Goal: Transaction & Acquisition: Purchase product/service

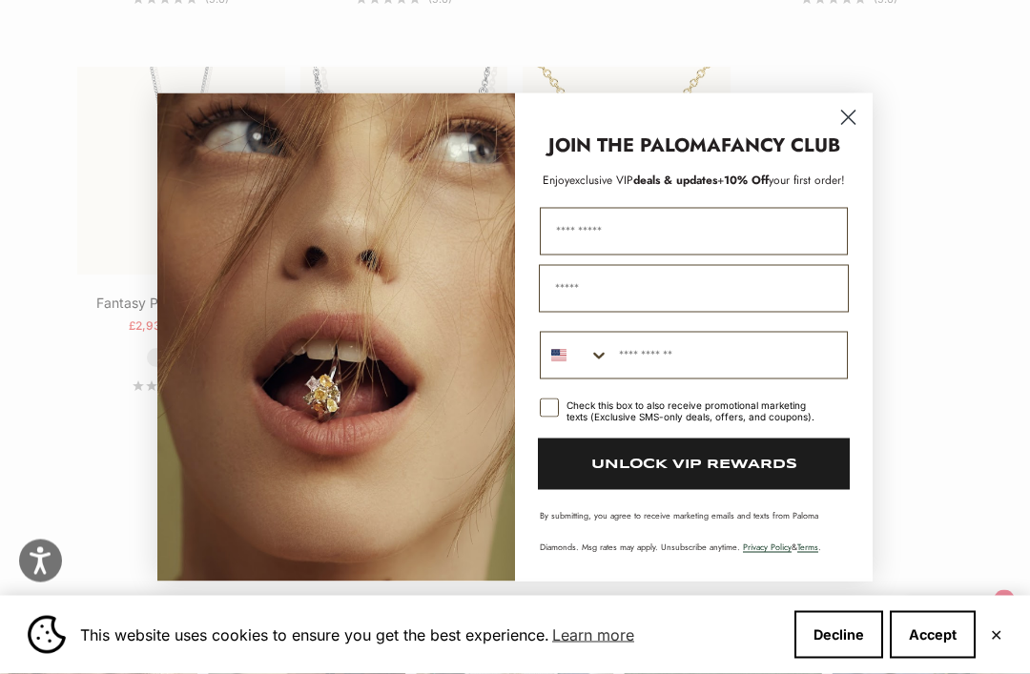
scroll to position [2156, 0]
click at [856, 133] on circle "Close dialog" at bounding box center [847, 116] width 31 height 31
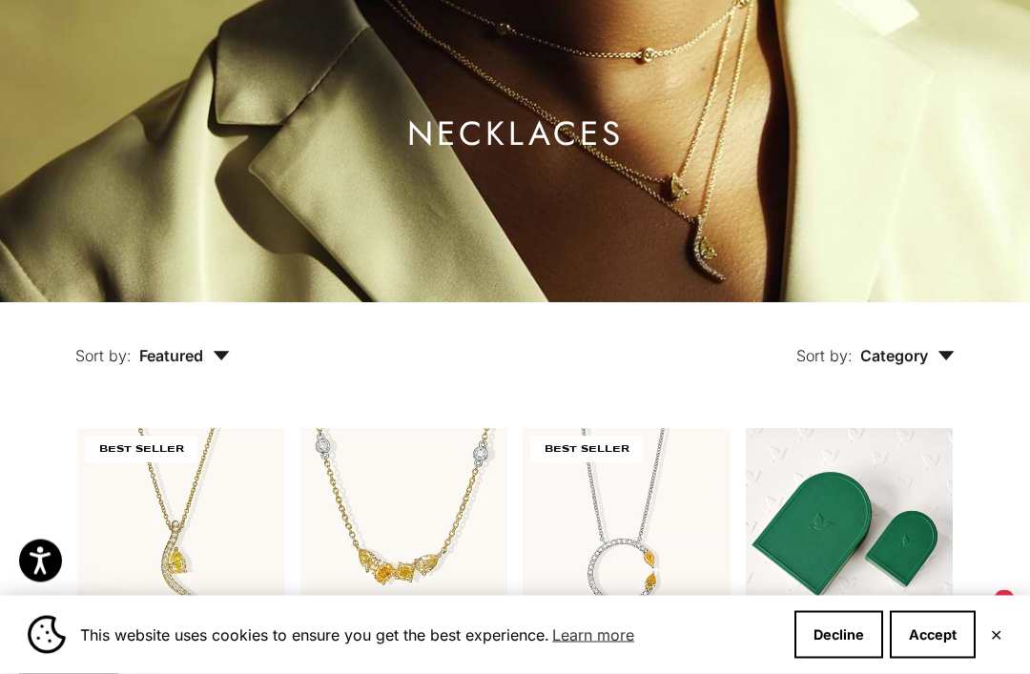
scroll to position [0, 0]
